Goal: Find contact information

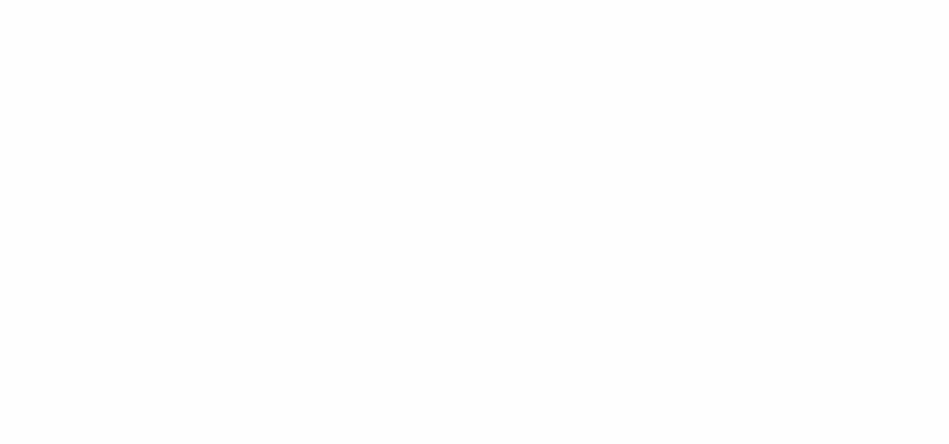
type input "******"
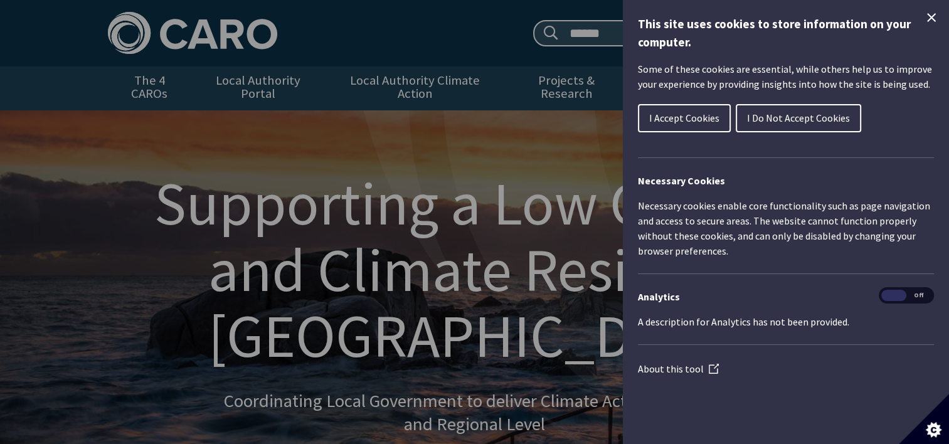
click at [930, 15] on icon "Close Cookie Control" at bounding box center [931, 17] width 15 height 15
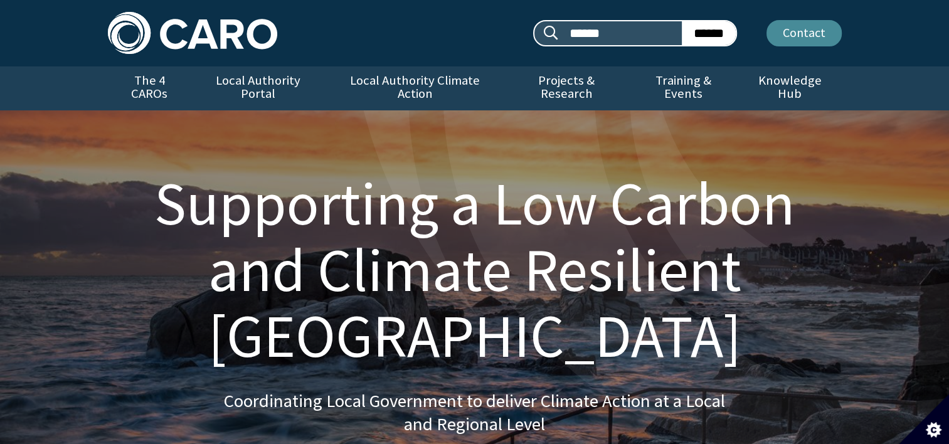
click at [806, 28] on link "Contact" at bounding box center [804, 33] width 75 height 26
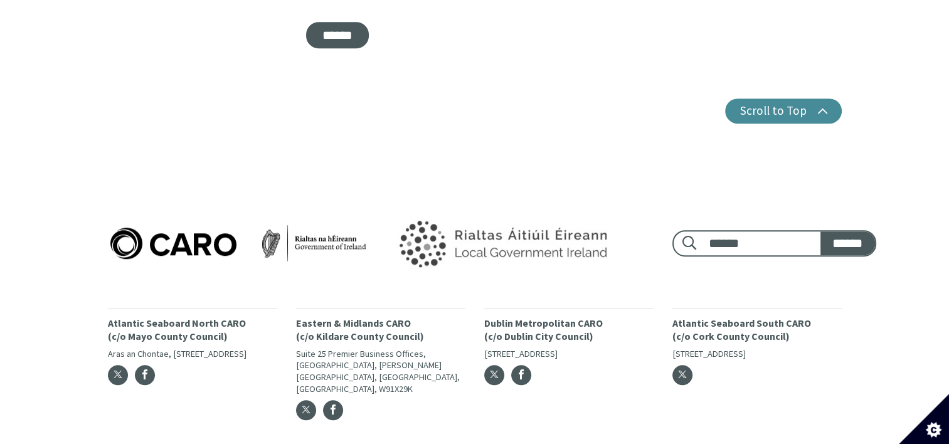
scroll to position [785, 0]
